Goal: Complete application form

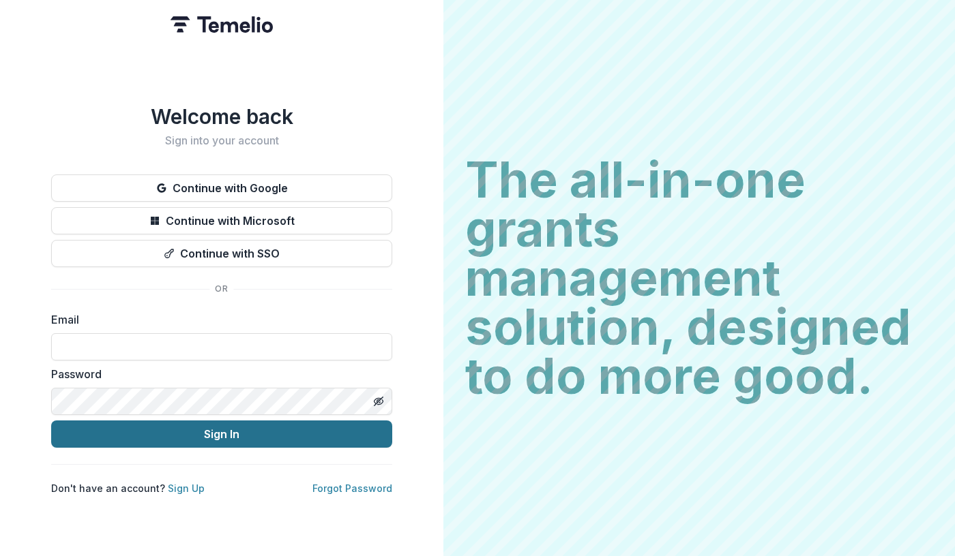
type input "**********"
click at [120, 426] on button "Sign In" at bounding box center [221, 434] width 341 height 27
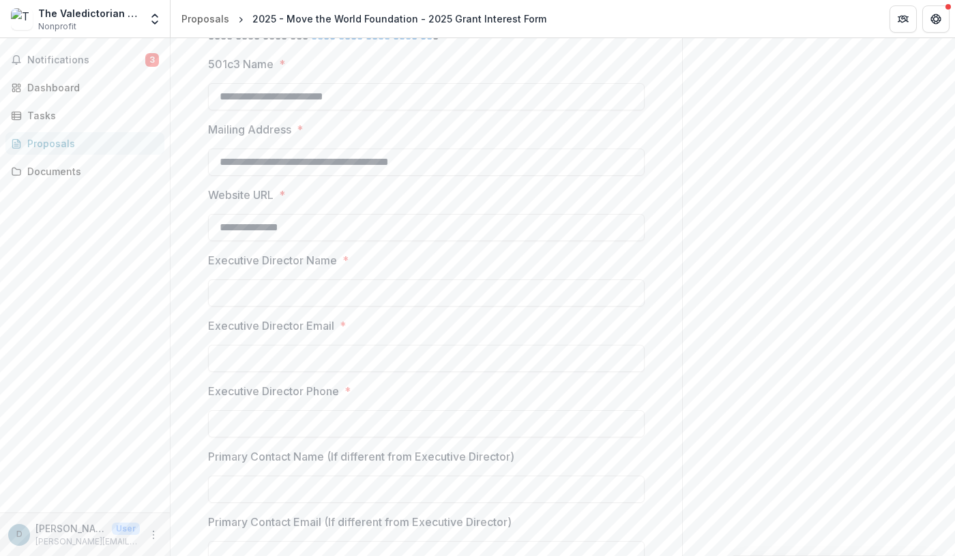
scroll to position [1132, 0]
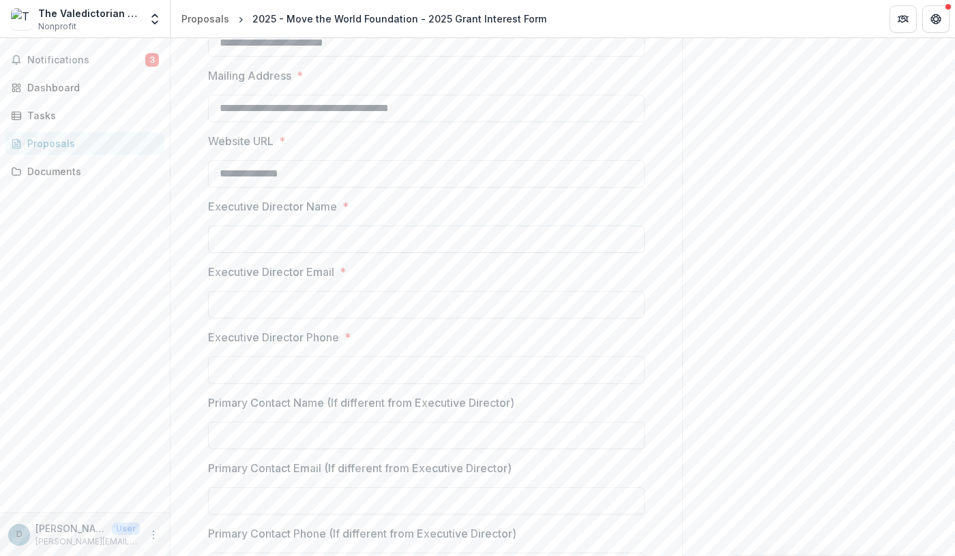
click at [286, 253] on input "Executive Director Name *" at bounding box center [426, 239] width 436 height 27
type input "**********"
click at [301, 318] on input "**********" at bounding box center [426, 304] width 436 height 27
type input "**********"
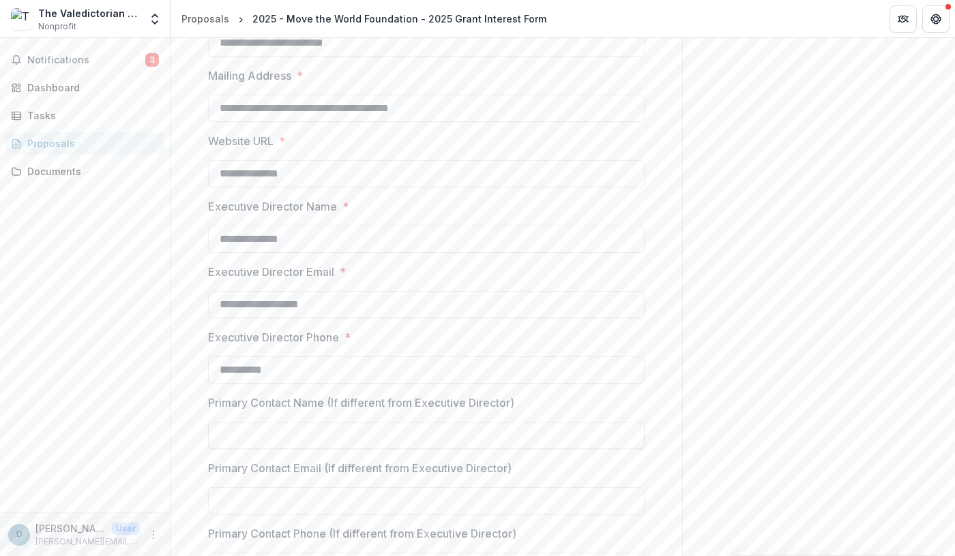
click at [408, 449] on input "Primary Contact Name (If different from Executive Director)" at bounding box center [426, 435] width 436 height 27
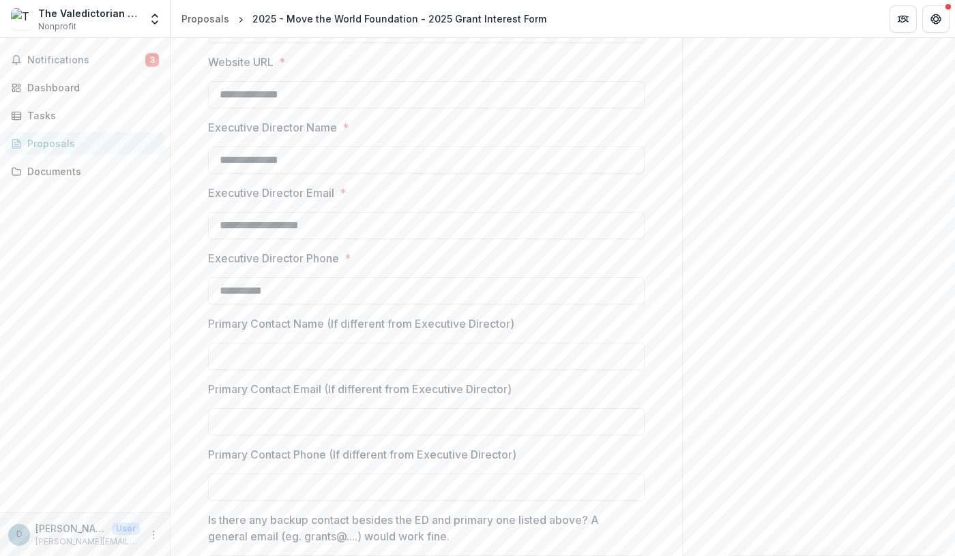
click at [549, 343] on div at bounding box center [426, 340] width 436 height 5
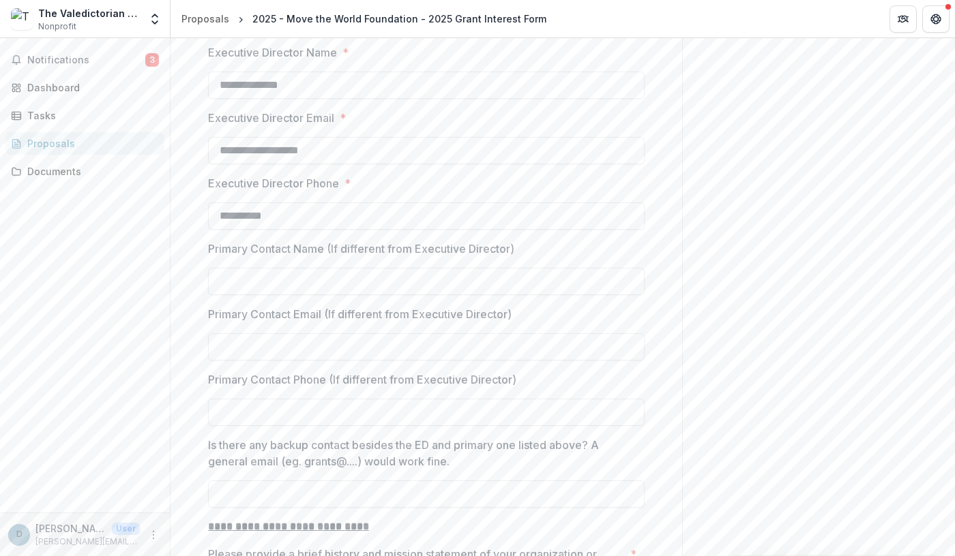
scroll to position [1289, 0]
click at [479, 263] on div "Primary Contact Name (If different from Executive Director)" at bounding box center [426, 265] width 436 height 55
click at [479, 284] on input "Primary Contact Name (If different from Executive Director)" at bounding box center [426, 278] width 436 height 27
type input "*"
type input "**********"
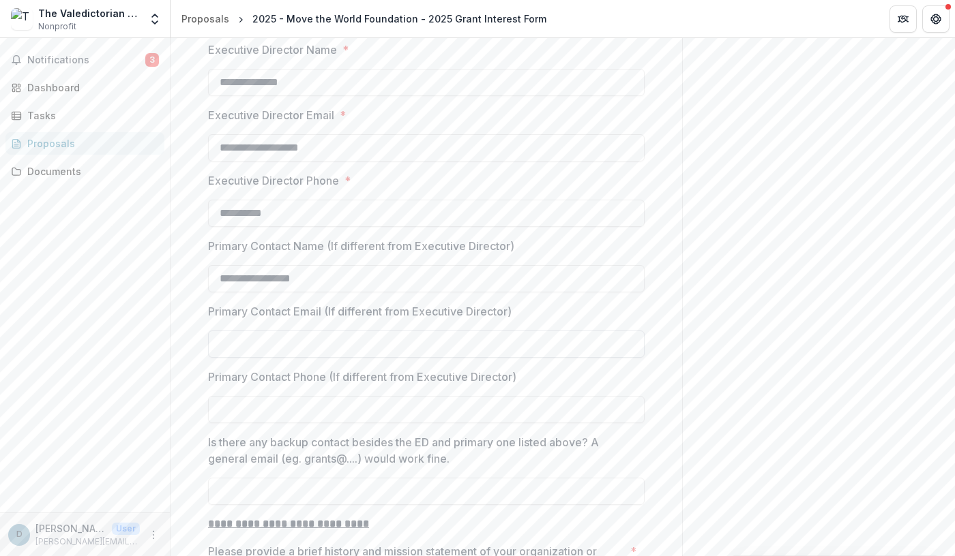
click at [215, 358] on input "Primary Contact Email (If different from Executive Director)" at bounding box center [426, 344] width 436 height 27
type input "**********"
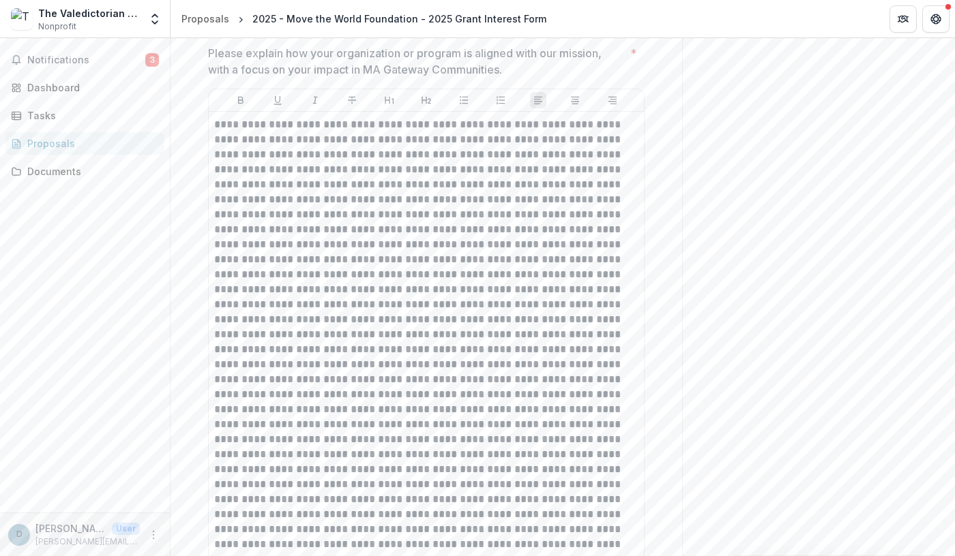
scroll to position [2053, 0]
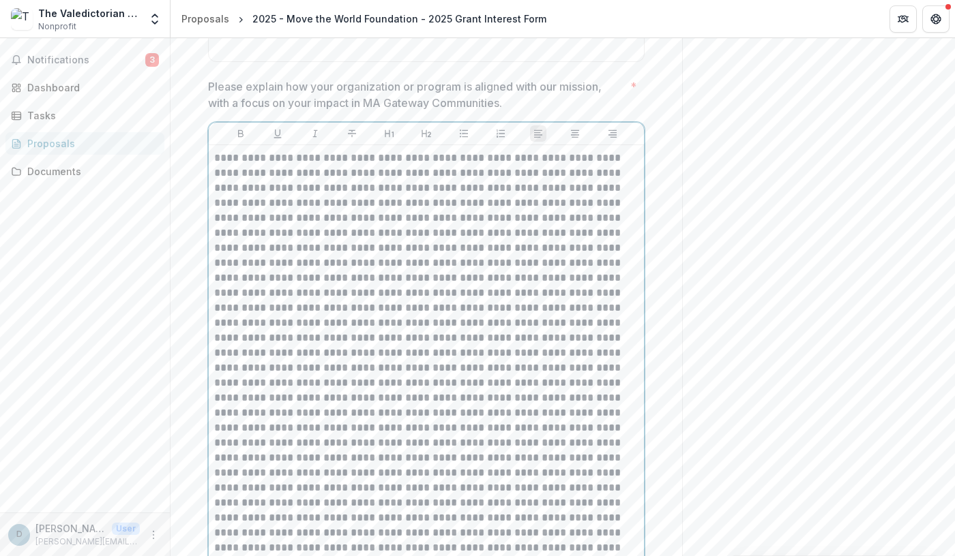
click at [587, 174] on p at bounding box center [426, 473] width 424 height 645
click at [580, 179] on p at bounding box center [426, 473] width 424 height 645
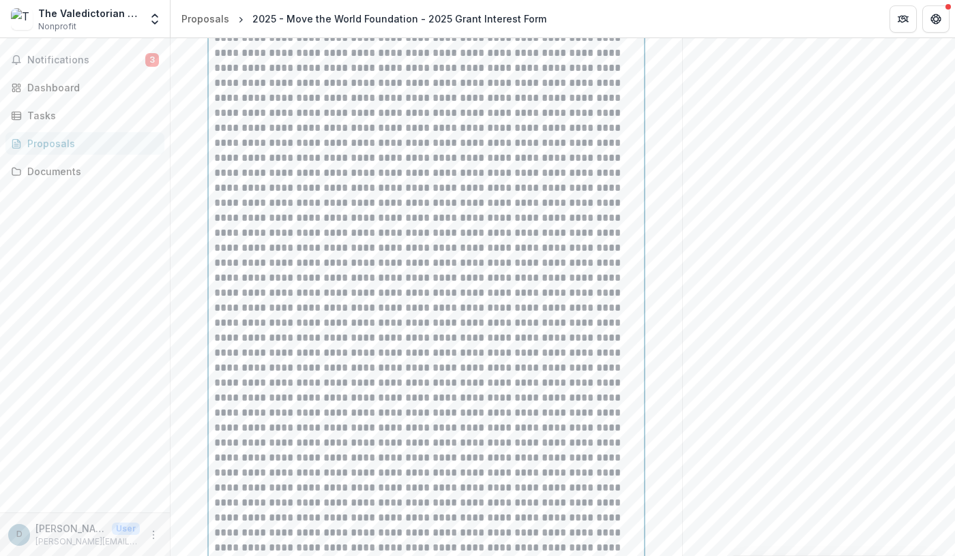
scroll to position [2219, 0]
click at [338, 71] on p at bounding box center [426, 307] width 424 height 645
click at [411, 431] on p at bounding box center [426, 307] width 424 height 645
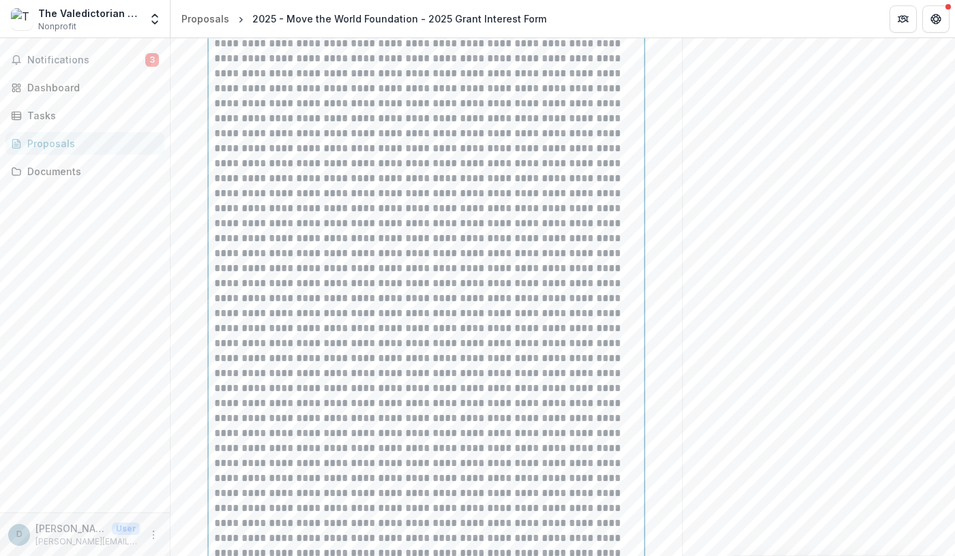
scroll to position [2198, 0]
click at [282, 162] on p at bounding box center [426, 327] width 424 height 645
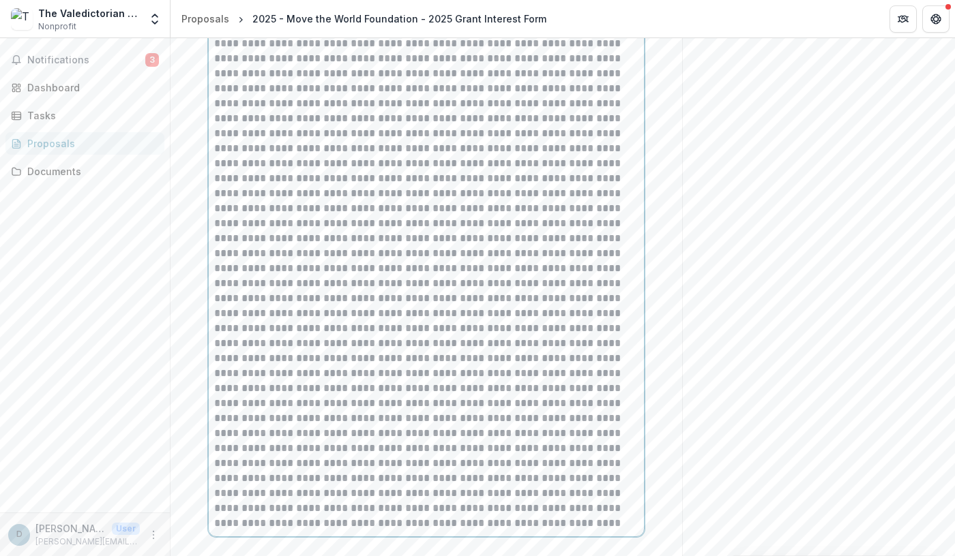
scroll to position [2334, 0]
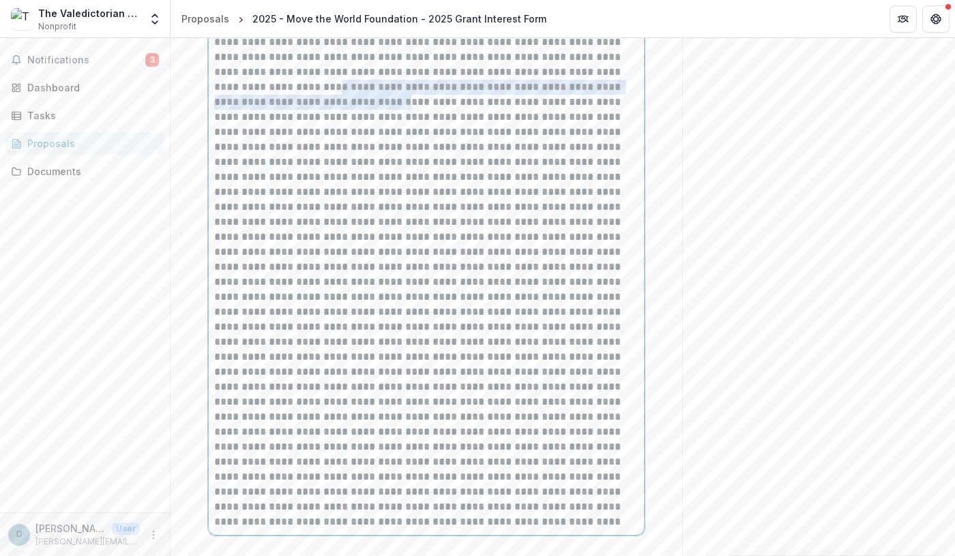
drag, startPoint x: 213, startPoint y: 95, endPoint x: 292, endPoint y: 114, distance: 81.4
click at [292, 114] on p at bounding box center [426, 200] width 424 height 660
drag, startPoint x: 275, startPoint y: 111, endPoint x: 214, endPoint y: 94, distance: 63.7
click at [214, 95] on p at bounding box center [426, 200] width 424 height 660
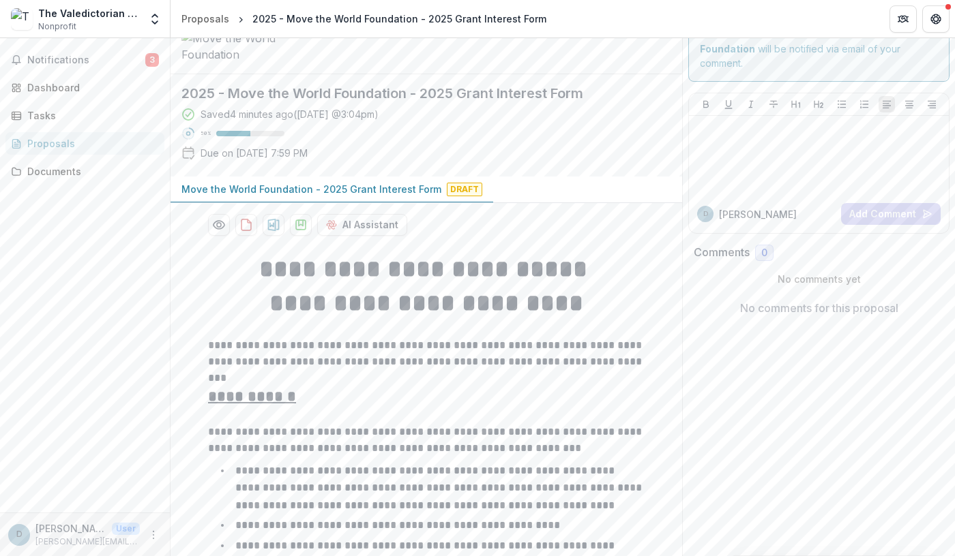
scroll to position [49, 0]
click at [453, 195] on span "Draft" at bounding box center [464, 188] width 35 height 14
click at [275, 230] on icon "download-proposal" at bounding box center [274, 224] width 14 height 14
